Goal: Information Seeking & Learning: Learn about a topic

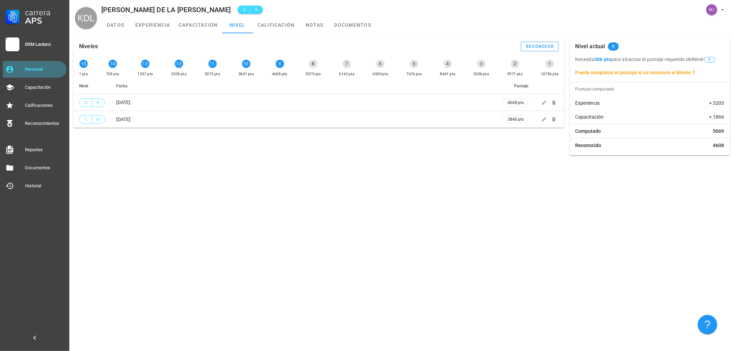
click at [51, 67] on div "Personal" at bounding box center [44, 70] width 39 height 6
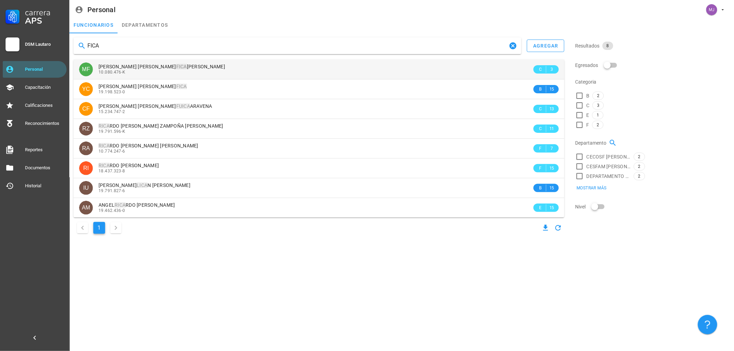
type input "FICA"
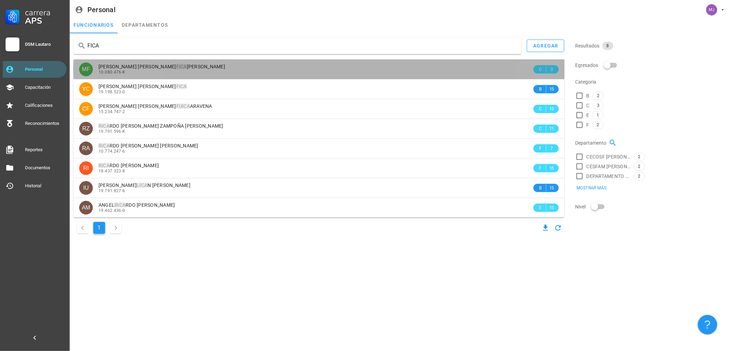
click at [199, 69] on div "[PERSON_NAME] [PERSON_NAME] FICA [PERSON_NAME]" at bounding box center [314, 67] width 433 height 6
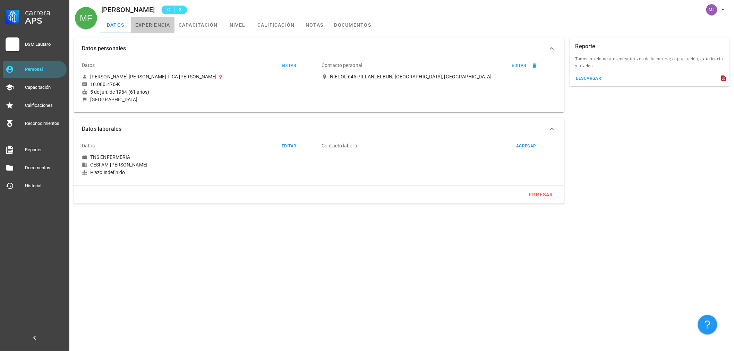
click at [147, 23] on link "experiencia" at bounding box center [152, 25] width 43 height 17
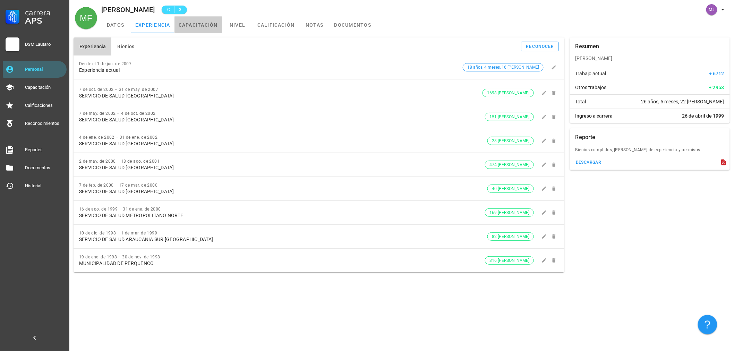
click at [204, 25] on link "capacitación" at bounding box center [198, 25] width 48 height 17
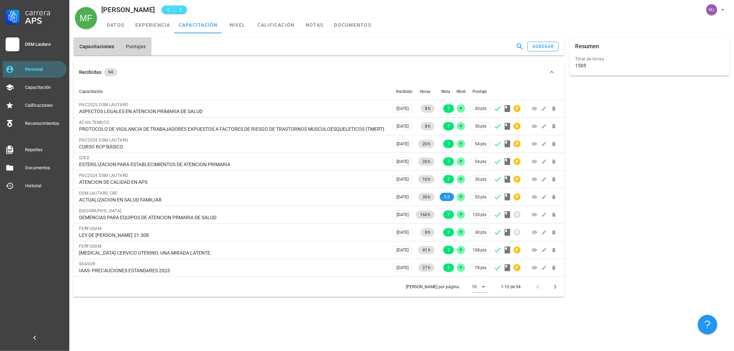
click at [129, 43] on button "Puntajes" at bounding box center [136, 46] width 32 height 18
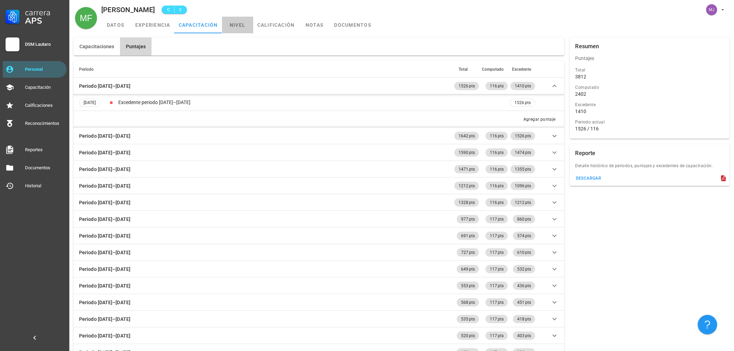
click at [234, 29] on link "nivel" at bounding box center [237, 25] width 31 height 17
